Goal: Task Accomplishment & Management: Use online tool/utility

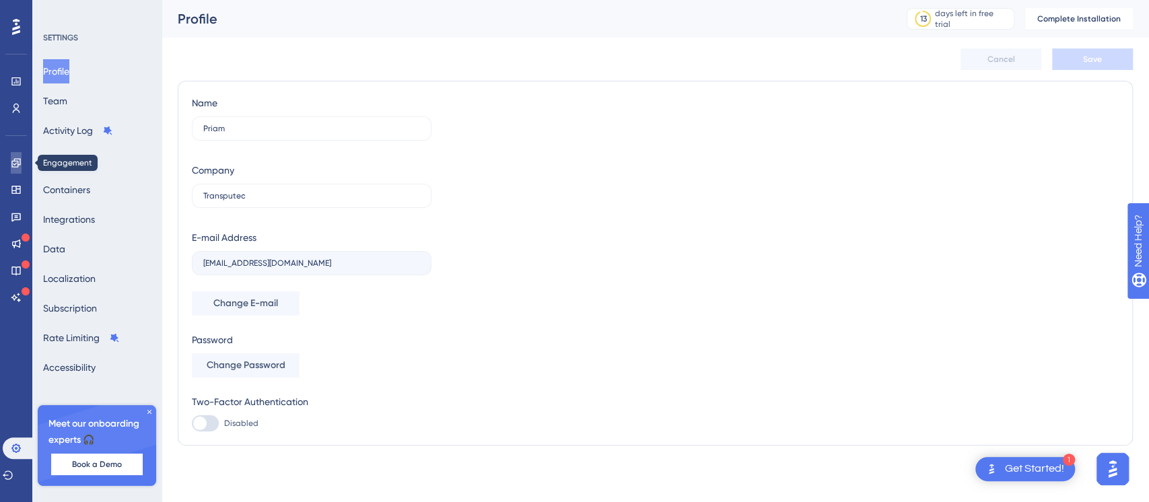
click at [13, 166] on icon at bounding box center [15, 162] width 9 height 9
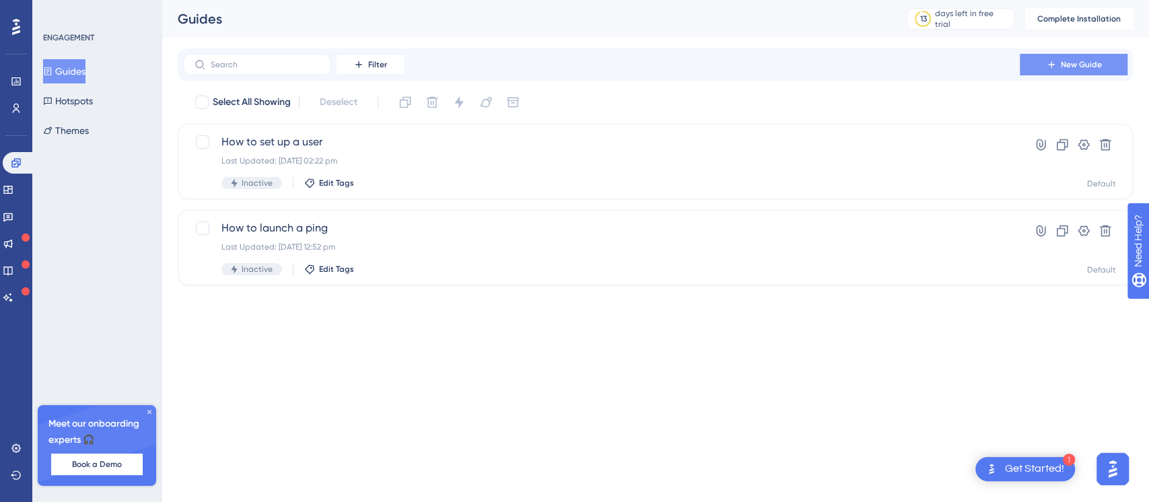
click at [1050, 57] on button "New Guide" at bounding box center [1074, 65] width 108 height 22
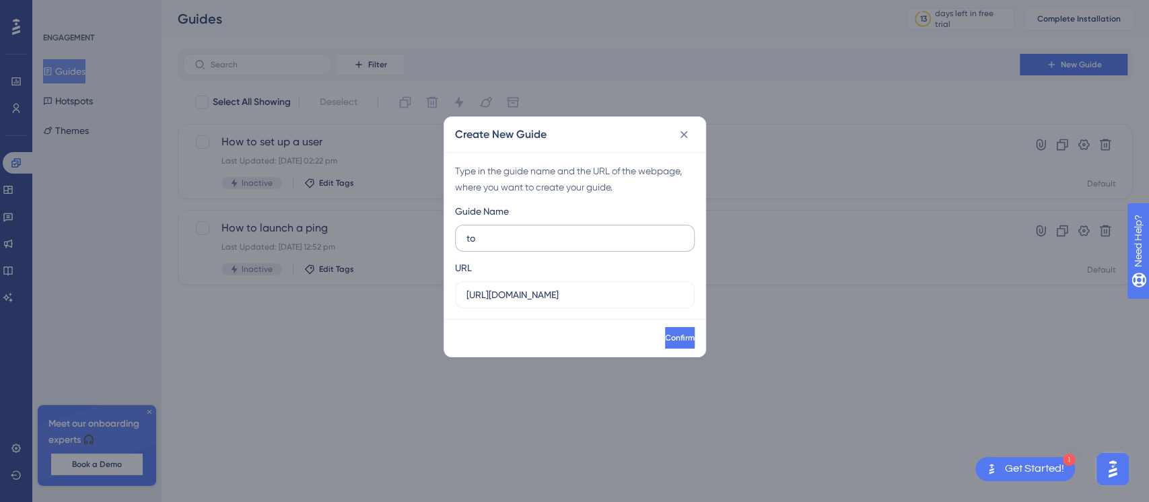
type input "t"
type input "complete tour of the platform"
drag, startPoint x: 653, startPoint y: 299, endPoint x: 424, endPoint y: 299, distance: 228.8
click at [424, 299] on div "Create New Guide Type in the guide name and the URL of the webpage, where you w…" at bounding box center [574, 251] width 1149 height 502
paste input "https://pp-portal.crises-control.com/dashboard"
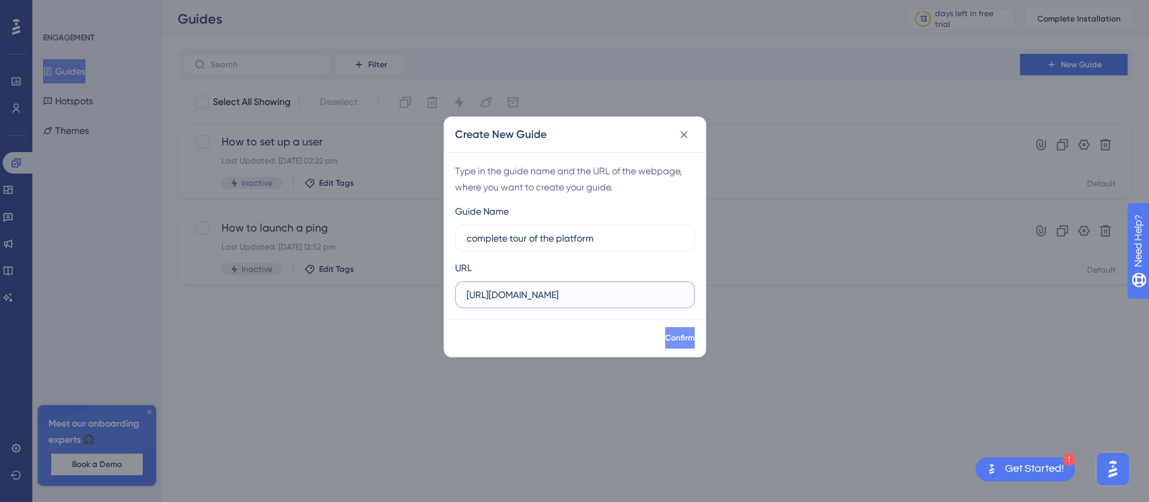
type input "https://pp-portal.crises-control.com/dashboard"
click at [665, 342] on span "Confirm" at bounding box center [680, 338] width 30 height 11
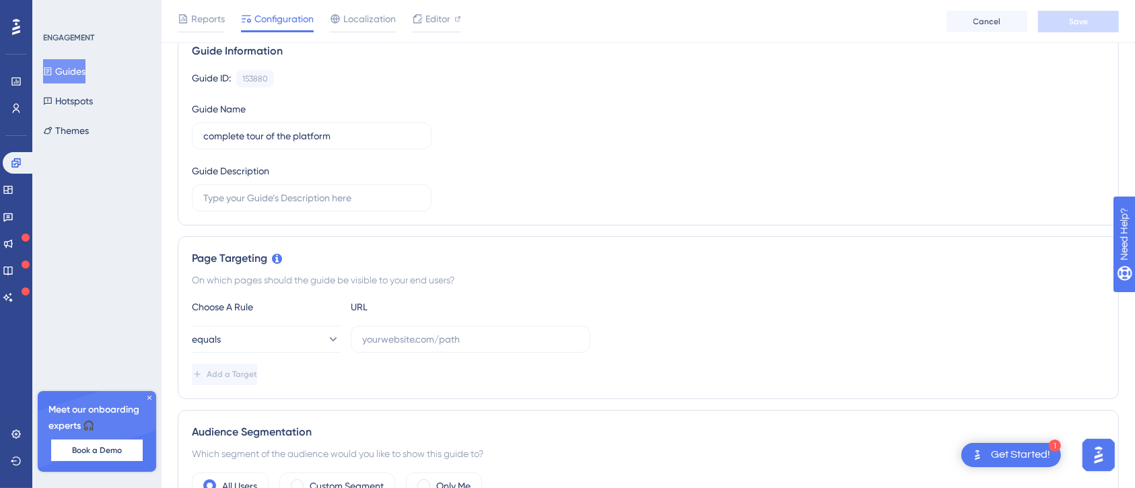
scroll to position [269, 0]
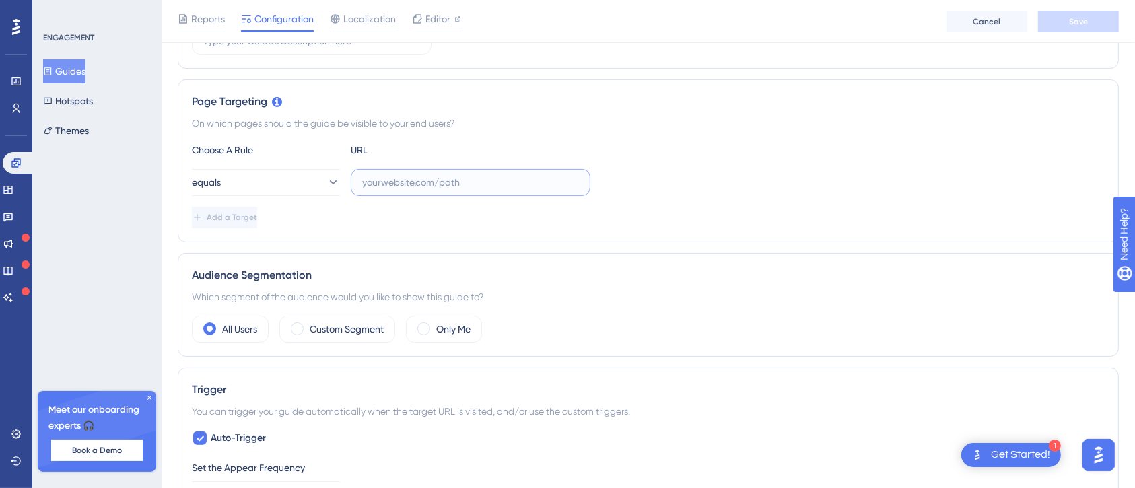
click at [499, 186] on input "text" at bounding box center [470, 182] width 217 height 15
paste input "https://pp-portal.crises-control.com/dashboard"
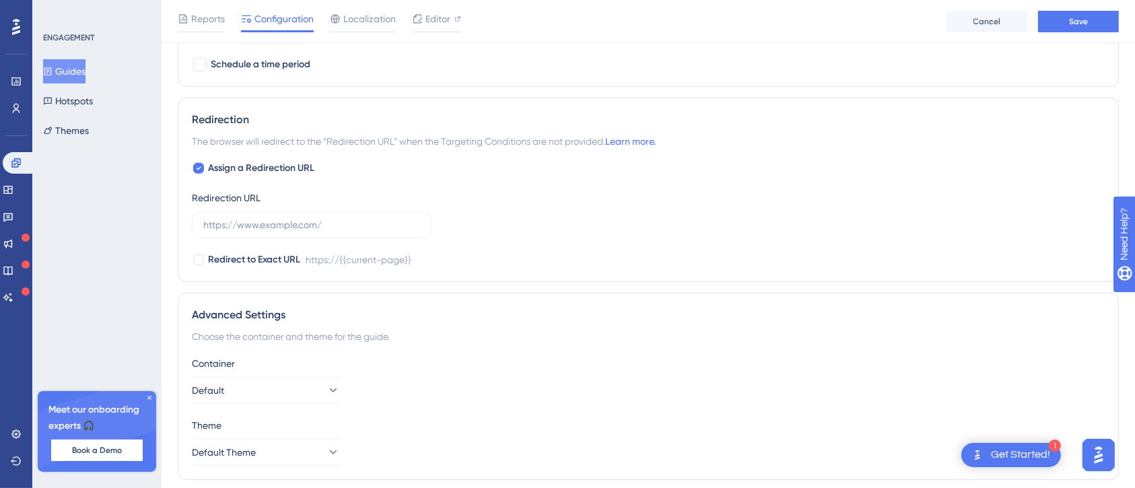
scroll to position [944, 0]
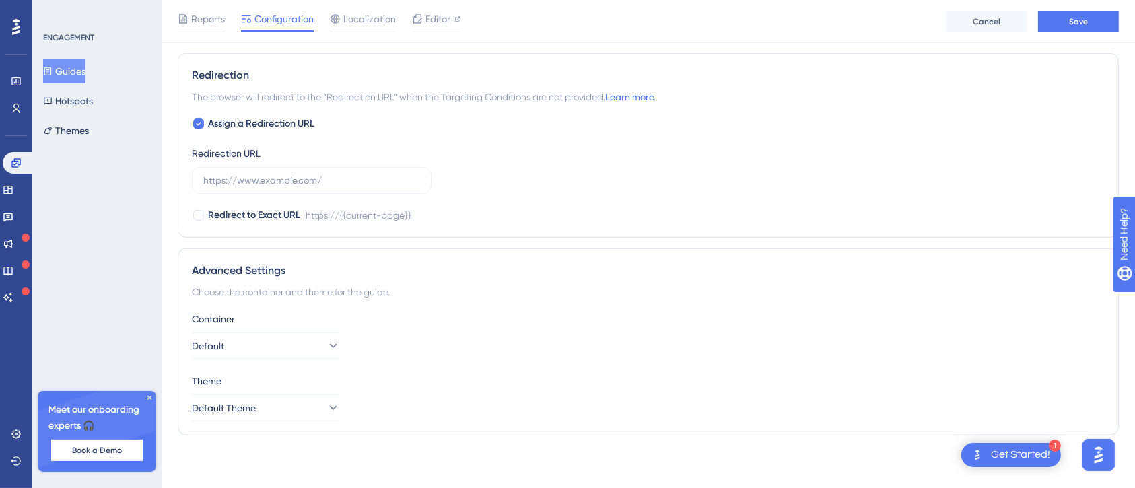
type input "https://pp-portal.crises-control.com/dashboard"
click at [657, 287] on div "Choose the container and theme for the guide." at bounding box center [648, 292] width 913 height 16
click at [1074, 24] on span "Save" at bounding box center [1078, 21] width 19 height 11
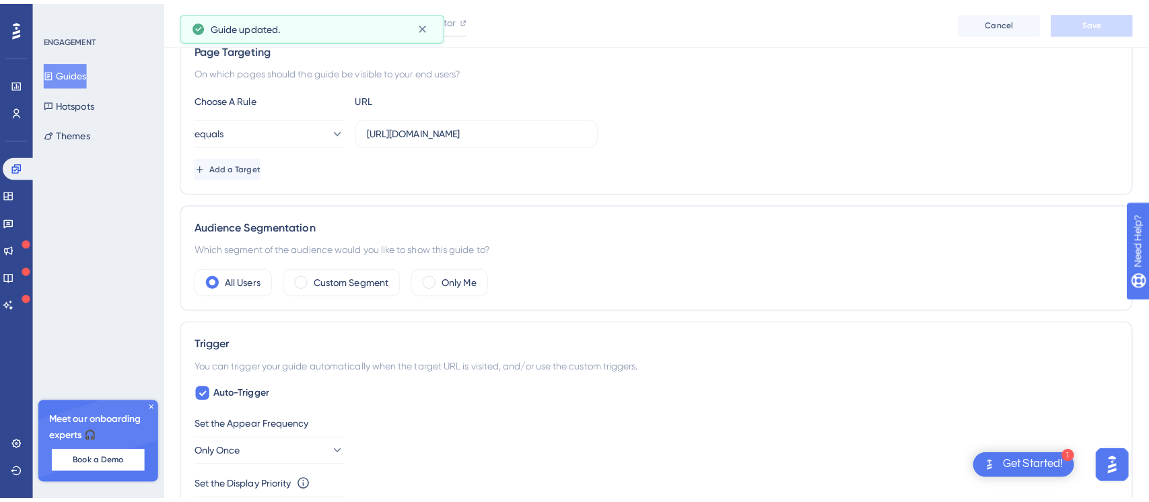
scroll to position [0, 0]
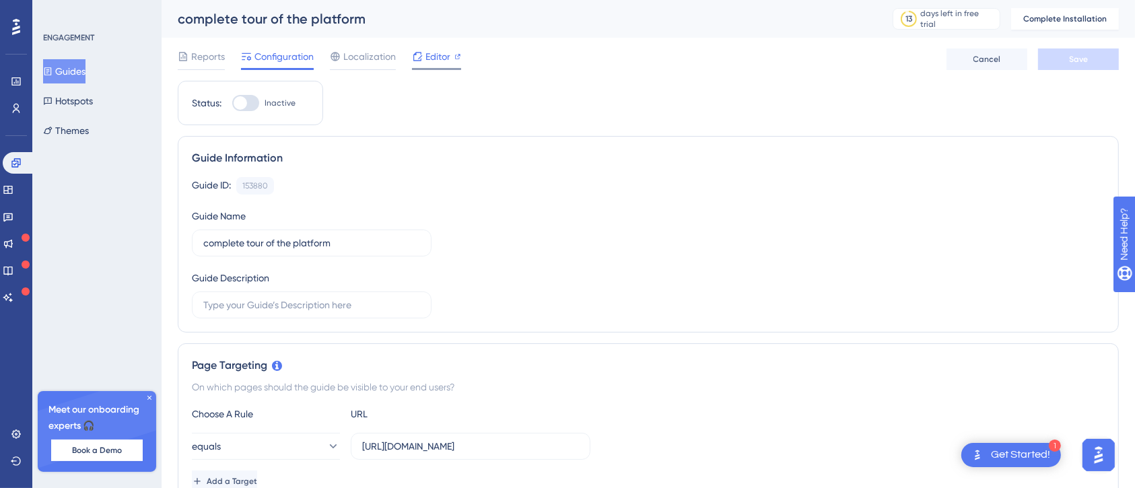
click at [421, 57] on icon at bounding box center [417, 56] width 11 height 11
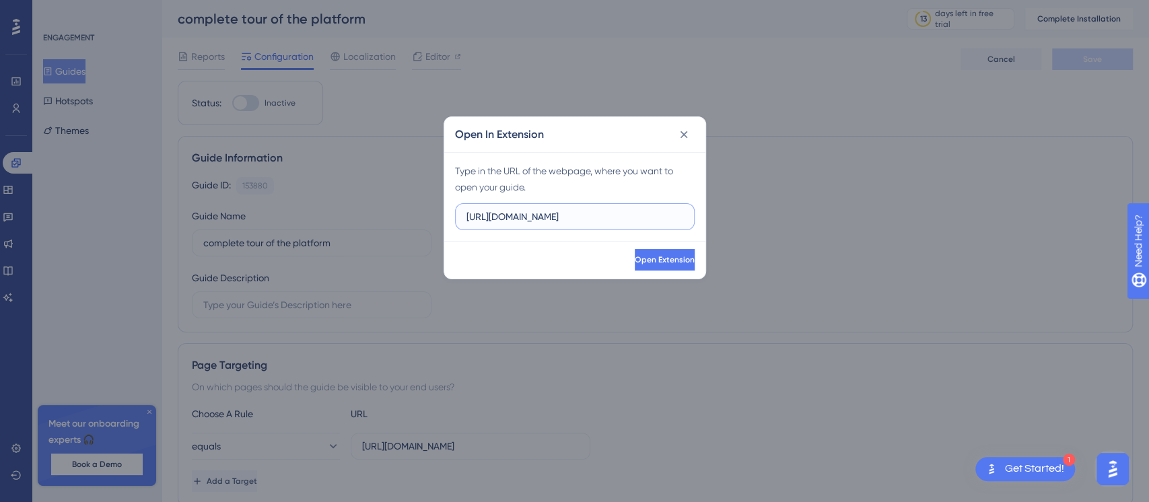
drag, startPoint x: 648, startPoint y: 221, endPoint x: 455, endPoint y: 212, distance: 192.7
click at [455, 212] on label "https://pp-portal.crises-control.com" at bounding box center [575, 216] width 240 height 27
paste input "/dashboard"
type input "https://pp-portal.crises-control.com/dashboard"
click at [660, 269] on button "Open Extension" at bounding box center [665, 260] width 60 height 22
